Goal: Information Seeking & Learning: Learn about a topic

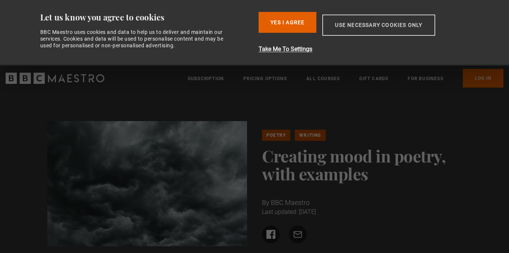
click at [405, 21] on button "Use necessary cookies only" at bounding box center [379, 25] width 113 height 21
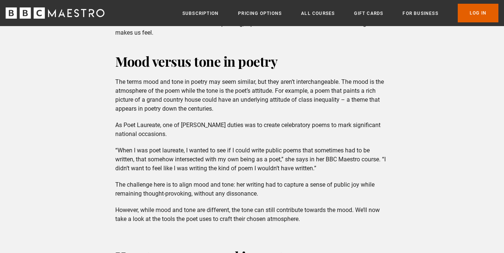
scroll to position [562, 0]
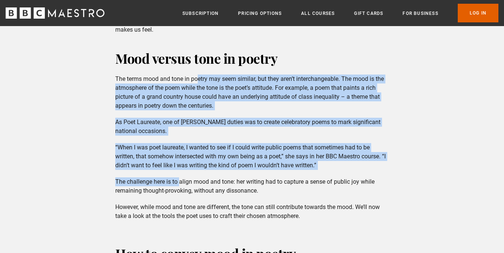
drag, startPoint x: 198, startPoint y: 82, endPoint x: 181, endPoint y: 176, distance: 95.5
click at [181, 176] on div "What is mood in poetry? In poetry, the term “mood” describes the atmosphere of …" at bounding box center [251, 63] width 285 height 334
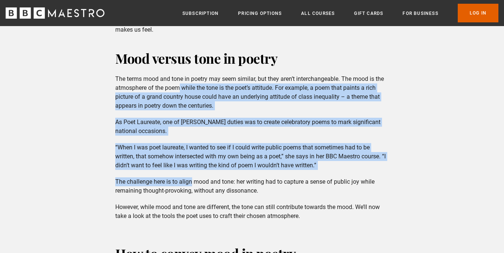
drag, startPoint x: 181, startPoint y: 176, endPoint x: 176, endPoint y: 87, distance: 89.3
click at [176, 87] on div "What is mood in poetry? In poetry, the term “mood” describes the atmosphere of …" at bounding box center [251, 63] width 285 height 334
click at [176, 87] on p "The terms mood and tone in poetry may seem similar, but they aren’t interchange…" at bounding box center [251, 93] width 273 height 36
drag, startPoint x: 176, startPoint y: 87, endPoint x: 171, endPoint y: 187, distance: 100.1
click at [171, 187] on div "What is mood in poetry? In poetry, the term “mood” describes the atmosphere of …" at bounding box center [251, 63] width 285 height 334
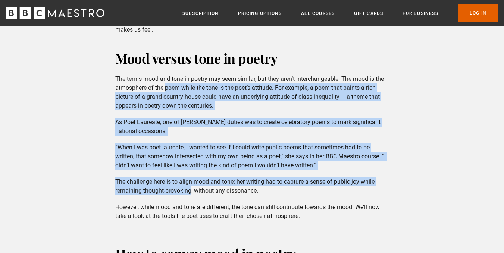
click at [171, 187] on p "The challenge here is to align mood and tone: her writing had to capture a sens…" at bounding box center [251, 187] width 273 height 18
drag, startPoint x: 171, startPoint y: 187, endPoint x: 172, endPoint y: 85, distance: 102.2
click at [172, 85] on div "What is mood in poetry? In poetry, the term “mood” describes the atmosphere of …" at bounding box center [251, 63] width 285 height 334
click at [172, 85] on p "The terms mood and tone in poetry may seem similar, but they aren’t interchange…" at bounding box center [251, 93] width 273 height 36
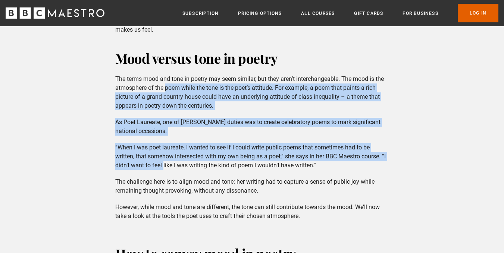
drag, startPoint x: 172, startPoint y: 85, endPoint x: 170, endPoint y: 176, distance: 91.0
click at [170, 176] on div "What is mood in poetry? In poetry, the term “mood” describes the atmosphere of …" at bounding box center [251, 63] width 285 height 334
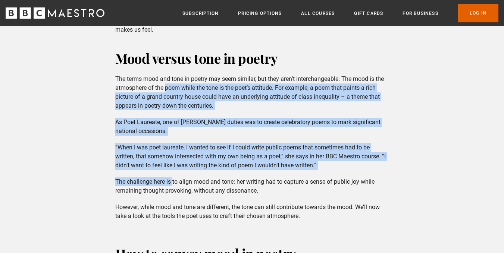
click at [170, 176] on div "What is mood in poetry? In poetry, the term “mood” describes the atmosphere of …" at bounding box center [251, 63] width 285 height 334
drag, startPoint x: 170, startPoint y: 176, endPoint x: 172, endPoint y: 88, distance: 87.7
click at [172, 88] on div "What is mood in poetry? In poetry, the term “mood” describes the atmosphere of …" at bounding box center [251, 63] width 285 height 334
click at [172, 88] on p "The terms mood and tone in poetry may seem similar, but they aren’t interchange…" at bounding box center [251, 93] width 273 height 36
drag, startPoint x: 172, startPoint y: 88, endPoint x: 176, endPoint y: 191, distance: 102.7
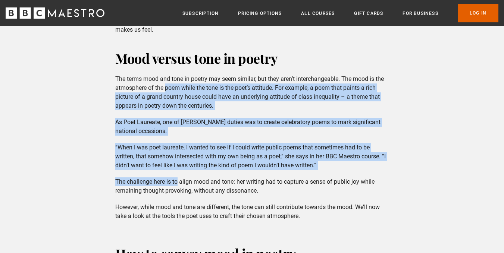
click at [176, 191] on div "What is mood in poetry? In poetry, the term “mood” describes the atmosphere of …" at bounding box center [251, 63] width 285 height 334
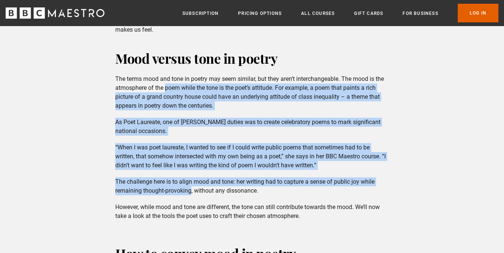
click at [176, 191] on p "The challenge here is to align mood and tone: her writing had to capture a sens…" at bounding box center [251, 187] width 273 height 18
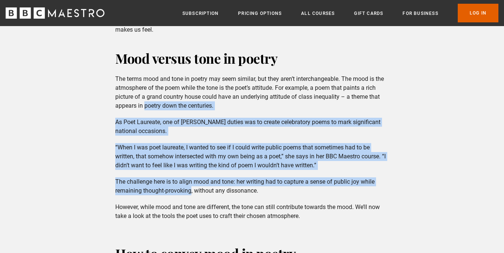
drag, startPoint x: 176, startPoint y: 191, endPoint x: 155, endPoint y: 98, distance: 95.2
click at [155, 98] on div "What is mood in poetry? In poetry, the term “mood” describes the atmosphere of …" at bounding box center [251, 63] width 285 height 334
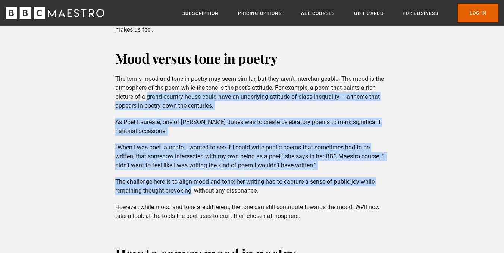
click at [155, 98] on p "The terms mood and tone in poetry may seem similar, but they aren’t interchange…" at bounding box center [251, 93] width 273 height 36
drag, startPoint x: 155, startPoint y: 98, endPoint x: 155, endPoint y: 197, distance: 99.6
click at [155, 197] on div "What is mood in poetry? In poetry, the term “mood” describes the atmosphere of …" at bounding box center [251, 63] width 285 height 334
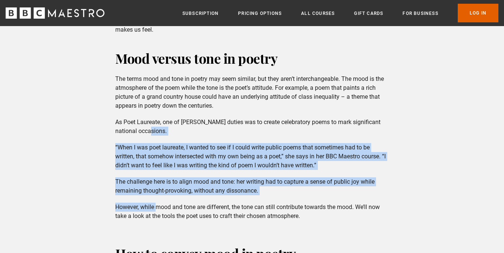
drag, startPoint x: 155, startPoint y: 197, endPoint x: 164, endPoint y: 92, distance: 105.9
click at [164, 92] on div "What is mood in poetry? In poetry, the term “mood” describes the atmosphere of …" at bounding box center [251, 63] width 285 height 334
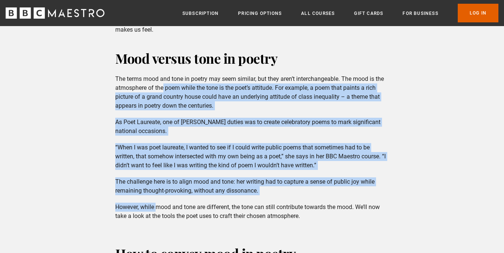
click at [164, 92] on p "The terms mood and tone in poetry may seem similar, but they aren’t interchange…" at bounding box center [251, 93] width 273 height 36
drag, startPoint x: 164, startPoint y: 92, endPoint x: 169, endPoint y: 210, distance: 118.7
click at [169, 210] on div "What is mood in poetry? In poetry, the term “mood” describes the atmosphere of …" at bounding box center [251, 63] width 285 height 334
click at [169, 210] on p "However, while mood and tone are different, the tone can still contribute towar…" at bounding box center [251, 216] width 273 height 27
drag, startPoint x: 169, startPoint y: 210, endPoint x: 167, endPoint y: 116, distance: 94.4
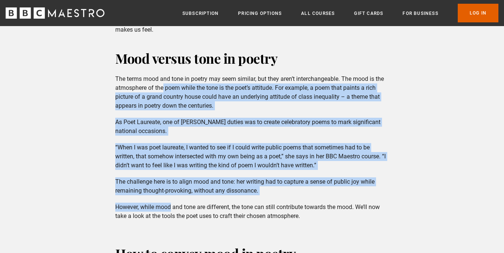
click at [167, 116] on div "What is mood in poetry? In poetry, the term “mood” describes the atmosphere of …" at bounding box center [251, 63] width 285 height 334
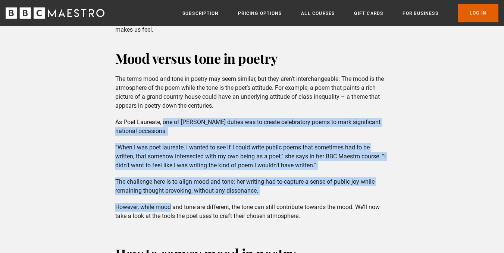
click at [167, 116] on div "What is mood in poetry? In poetry, the term “mood” describes the atmosphere of …" at bounding box center [251, 63] width 285 height 334
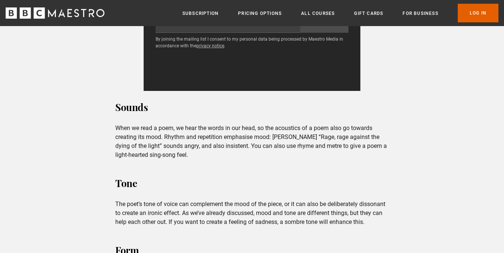
scroll to position [1274, 0]
